Goal: Transaction & Acquisition: Purchase product/service

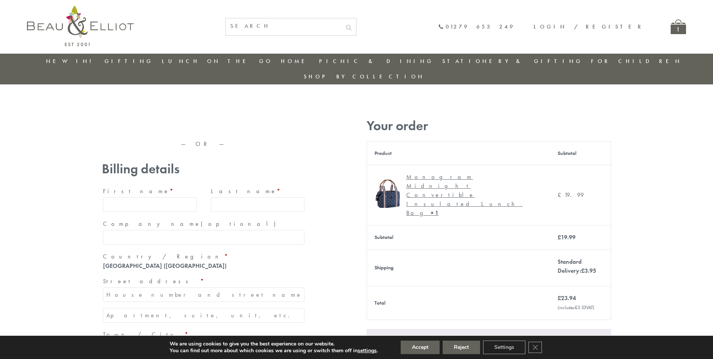
type input "maria33@yahoo.com"
type input "Maria"
type input "Williams"
type input "23, Scottsdale, Happytown"
type input "London"
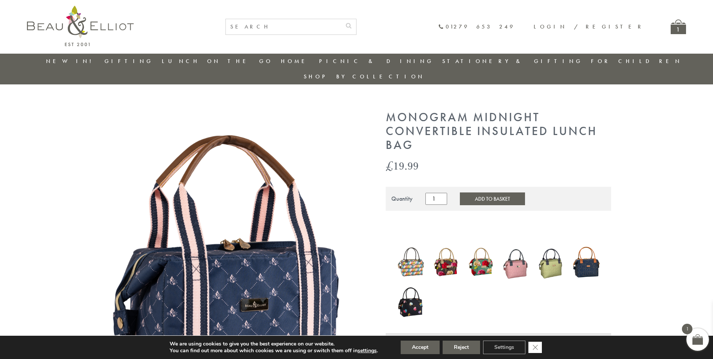
click at [536, 347] on icon "Close GDPR Cookie Banner" at bounding box center [535, 346] width 13 height 11
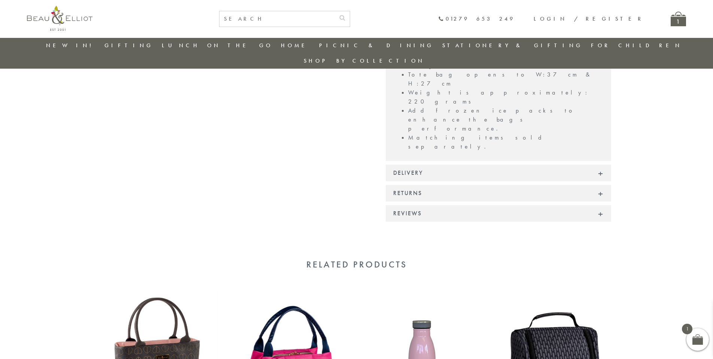
scroll to position [595, 0]
